Goal: Understand process/instructions: Learn how to perform a task or action

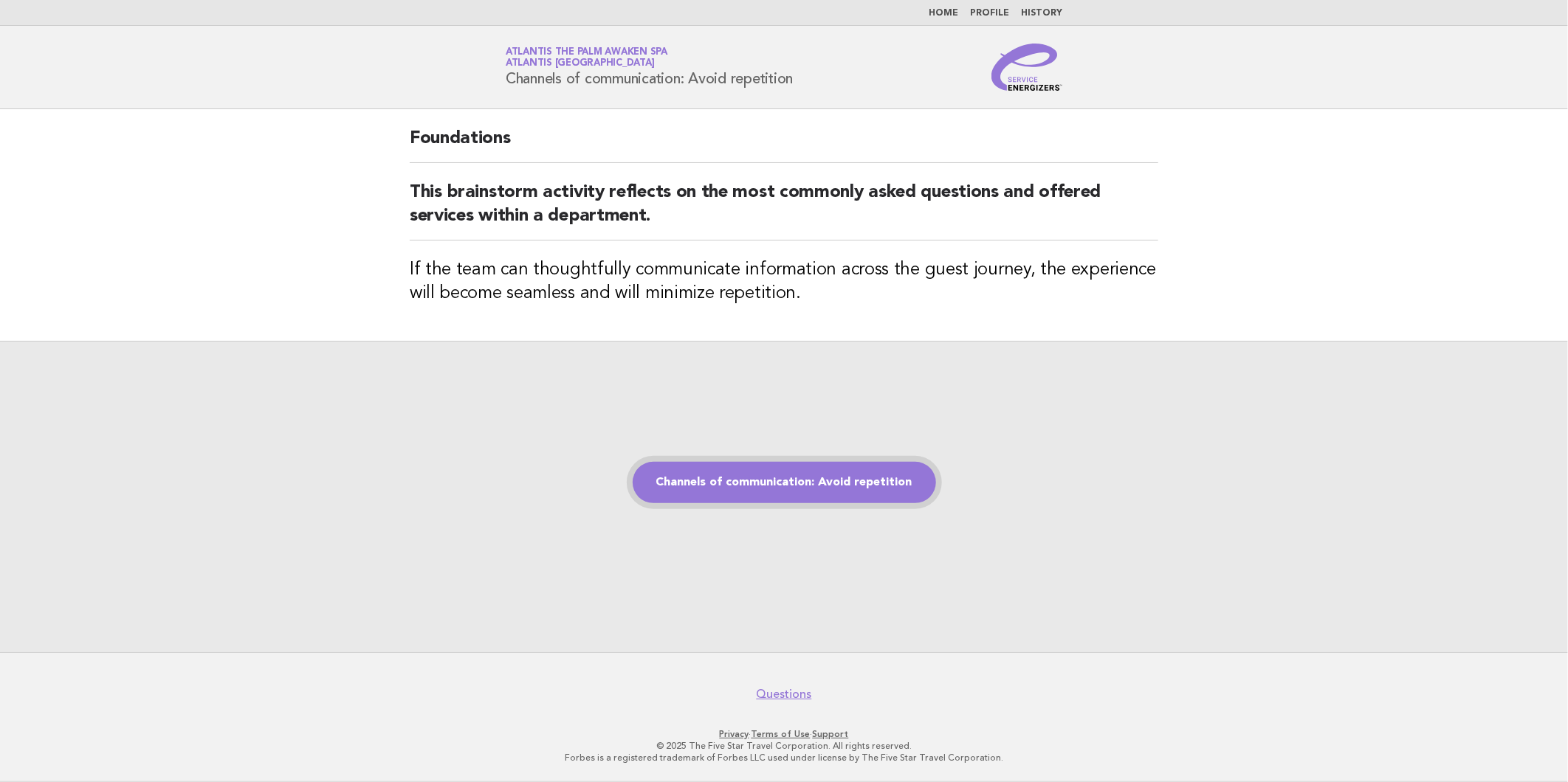
click at [764, 491] on link "Channels of communication: Avoid repetition" at bounding box center [784, 482] width 304 height 41
click at [770, 477] on link "Channels of communication: Avoid repetition" at bounding box center [784, 482] width 304 height 41
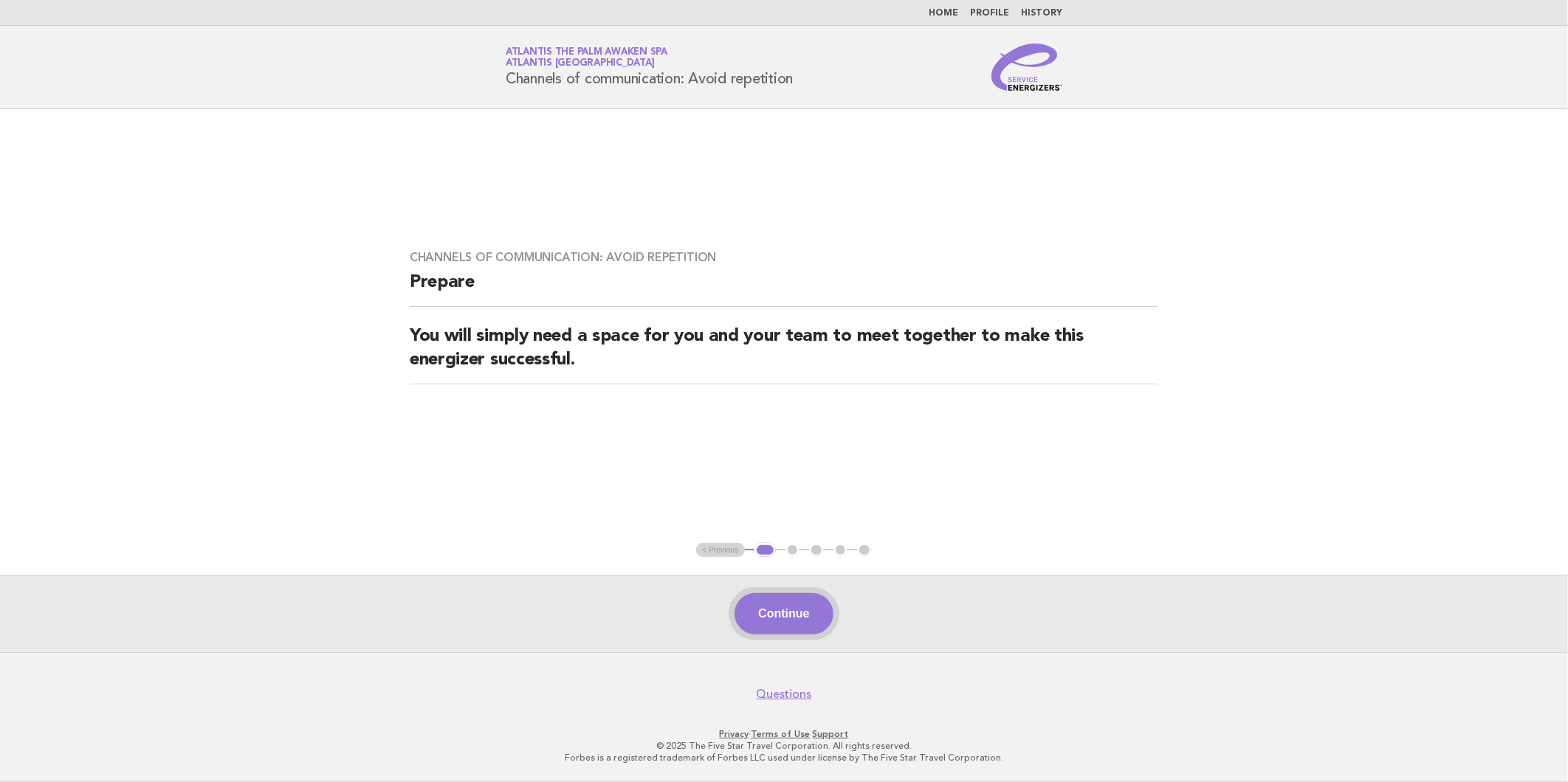
click at [785, 613] on button "Continue" at bounding box center [783, 613] width 98 height 41
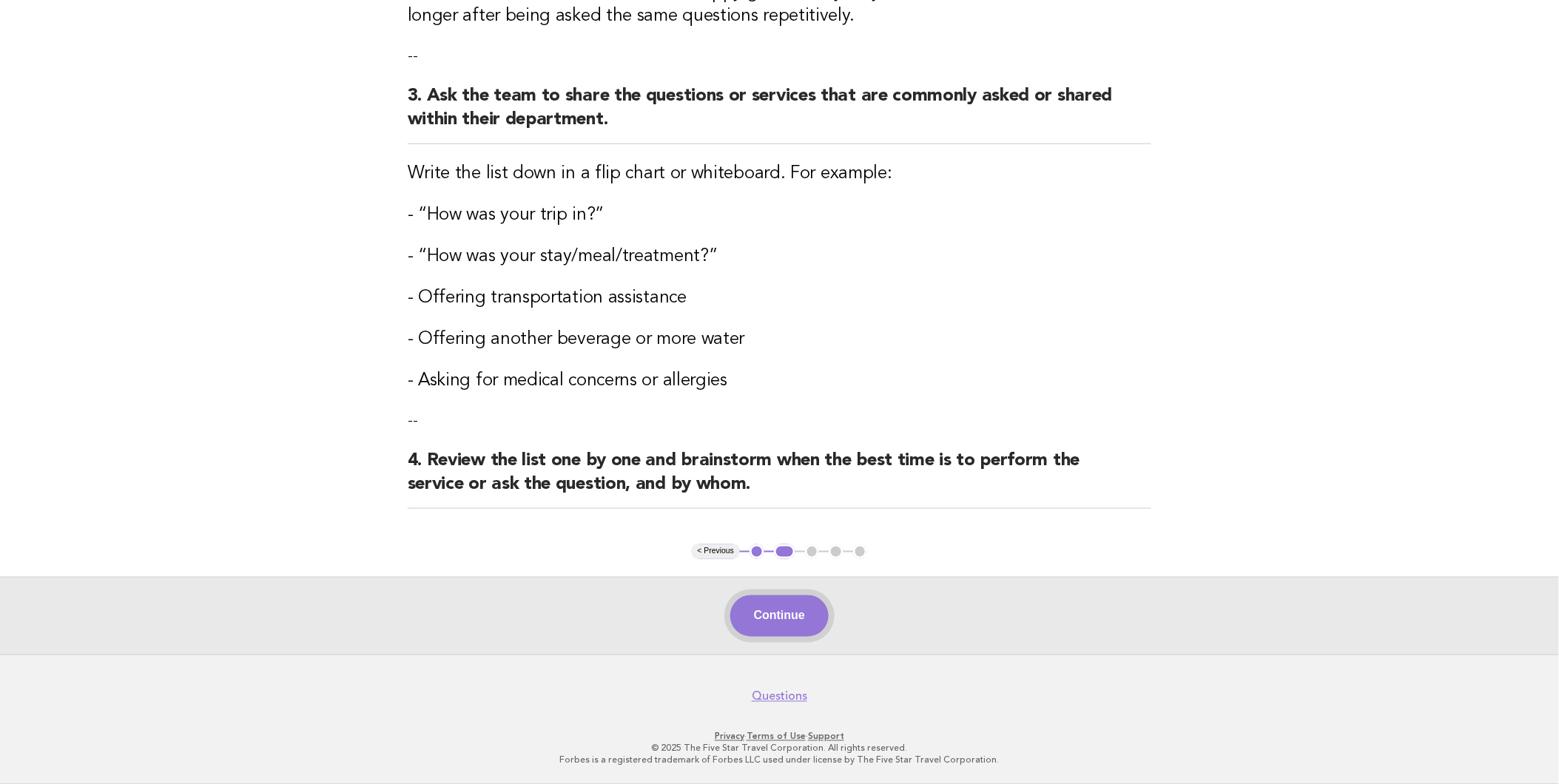
click at [781, 602] on button "Continue" at bounding box center [779, 616] width 98 height 42
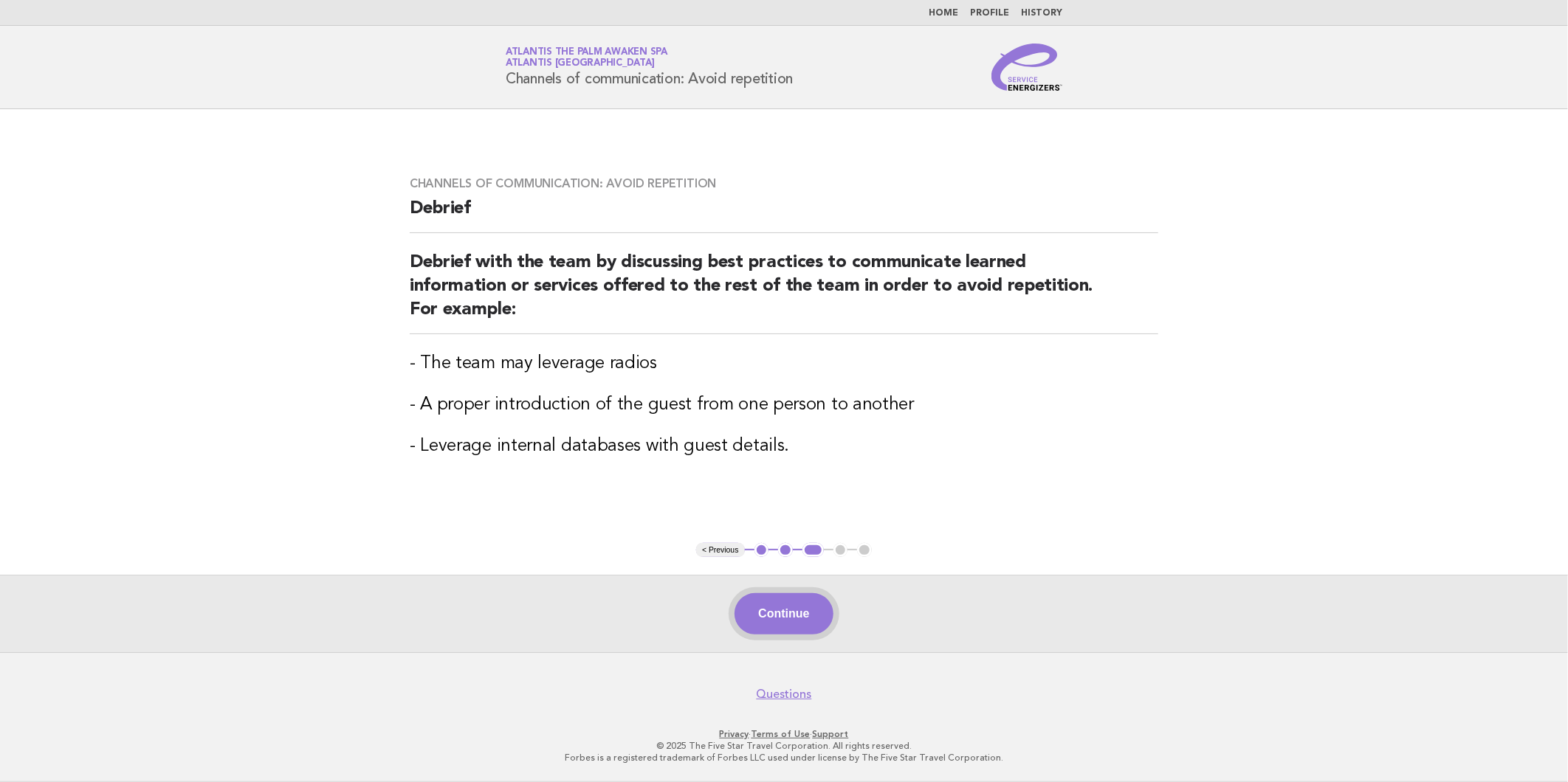
click at [794, 622] on button "Continue" at bounding box center [783, 613] width 98 height 41
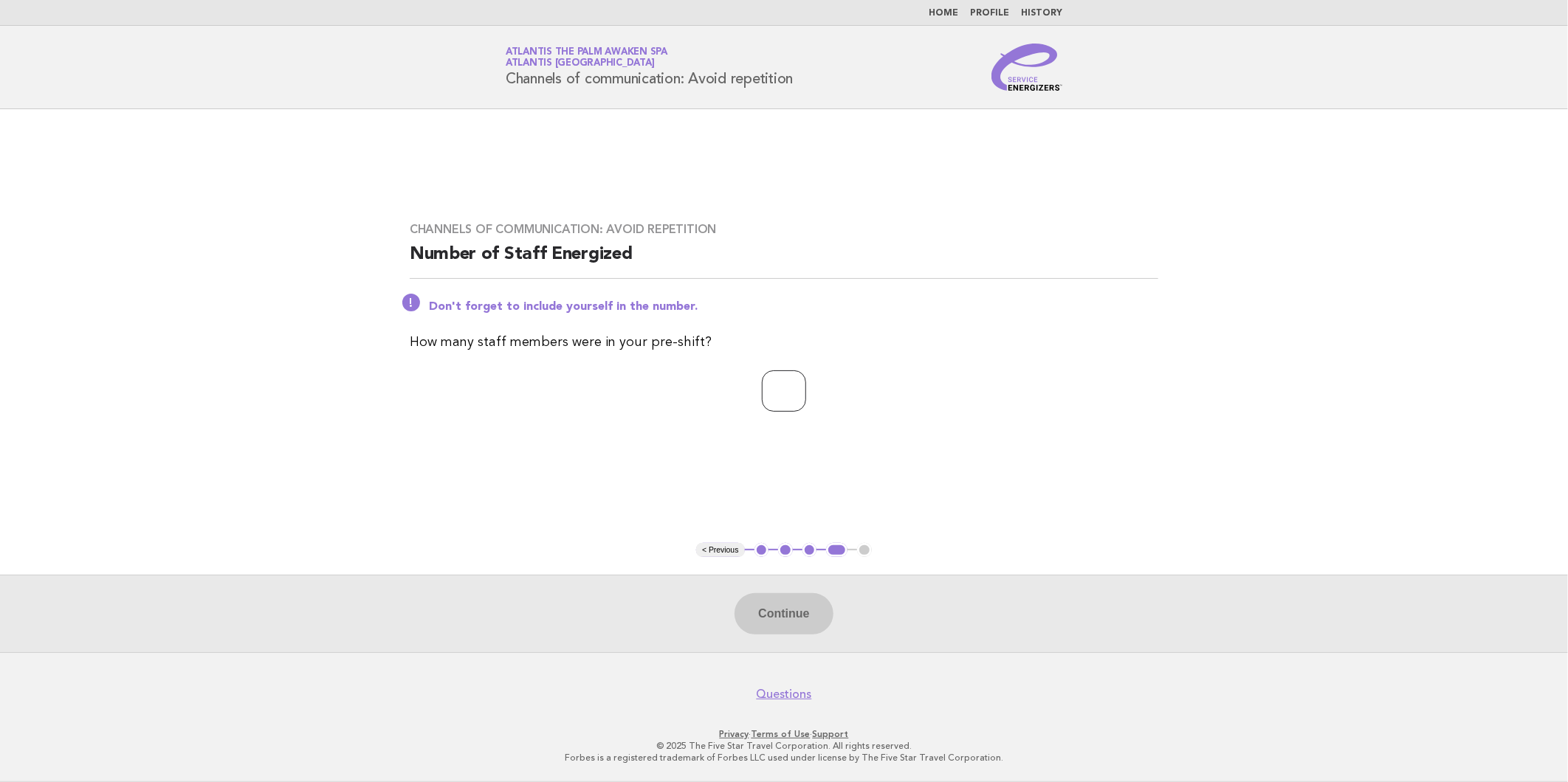
click at [802, 385] on input "number" at bounding box center [784, 391] width 44 height 41
type input "*"
click at [770, 602] on button "Continue" at bounding box center [783, 613] width 98 height 41
